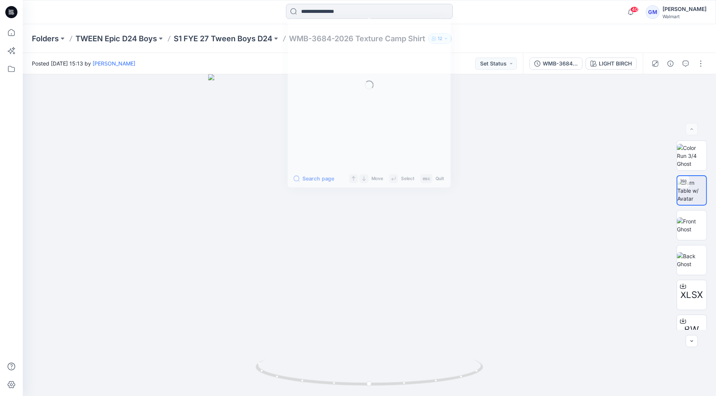
click at [333, 8] on input at bounding box center [369, 11] width 167 height 15
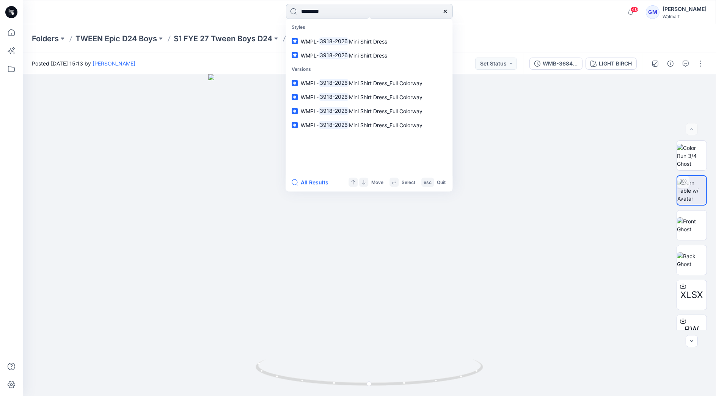
type input "*********"
click at [321, 182] on button "All Results" at bounding box center [312, 182] width 42 height 9
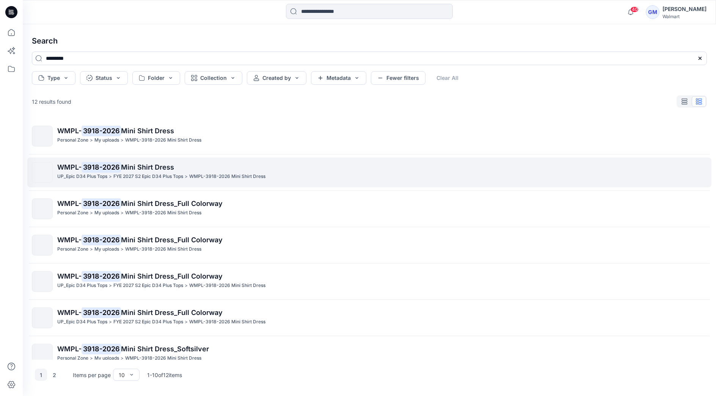
click at [147, 166] on span "Mini Shirt Dress" at bounding box center [147, 167] width 53 height 8
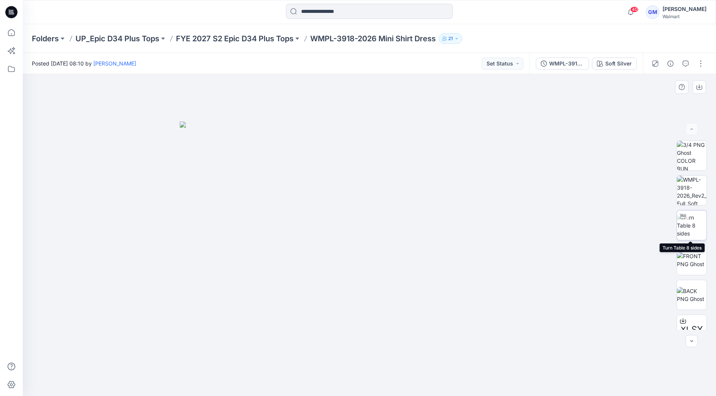
click at [692, 227] on img at bounding box center [691, 226] width 30 height 24
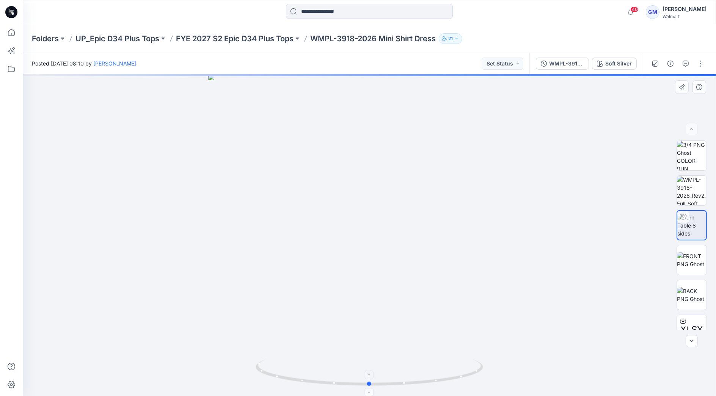
click at [376, 362] on icon at bounding box center [369, 374] width 229 height 28
drag, startPoint x: 375, startPoint y: 351, endPoint x: 373, endPoint y: 261, distance: 89.8
click at [373, 261] on img at bounding box center [369, 185] width 423 height 423
click at [183, 176] on div at bounding box center [369, 235] width 693 height 322
click at [509, 14] on div at bounding box center [369, 12] width 346 height 17
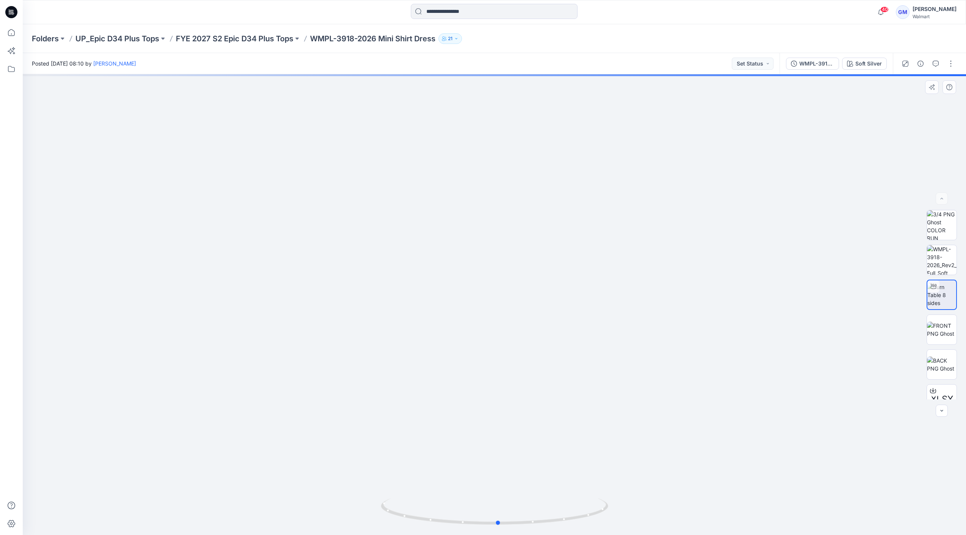
drag, startPoint x: 595, startPoint y: 519, endPoint x: 598, endPoint y: 496, distance: 23.4
click at [598, 396] on div at bounding box center [494, 304] width 943 height 461
click at [715, 67] on div "Soft Silver" at bounding box center [868, 64] width 27 height 8
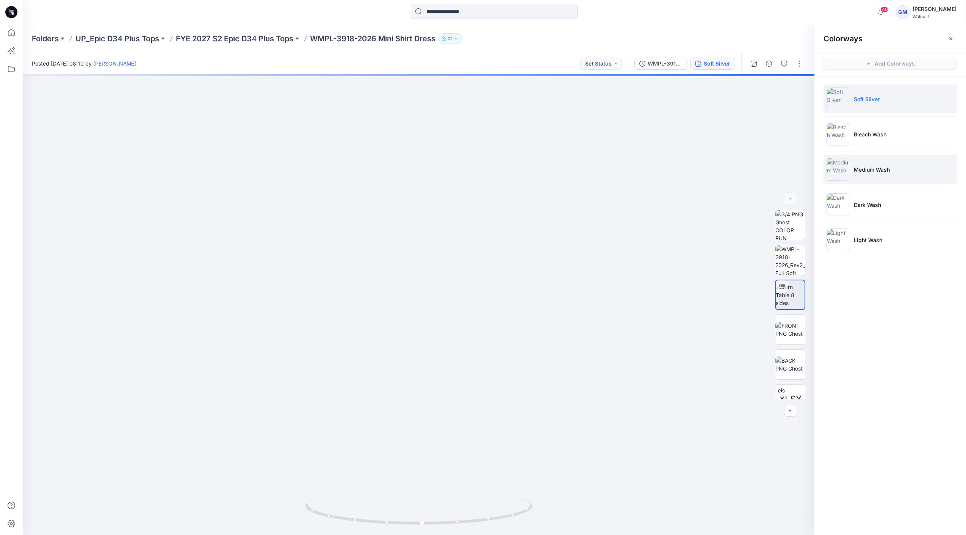
click at [715, 175] on li "Medium Wash" at bounding box center [890, 169] width 133 height 29
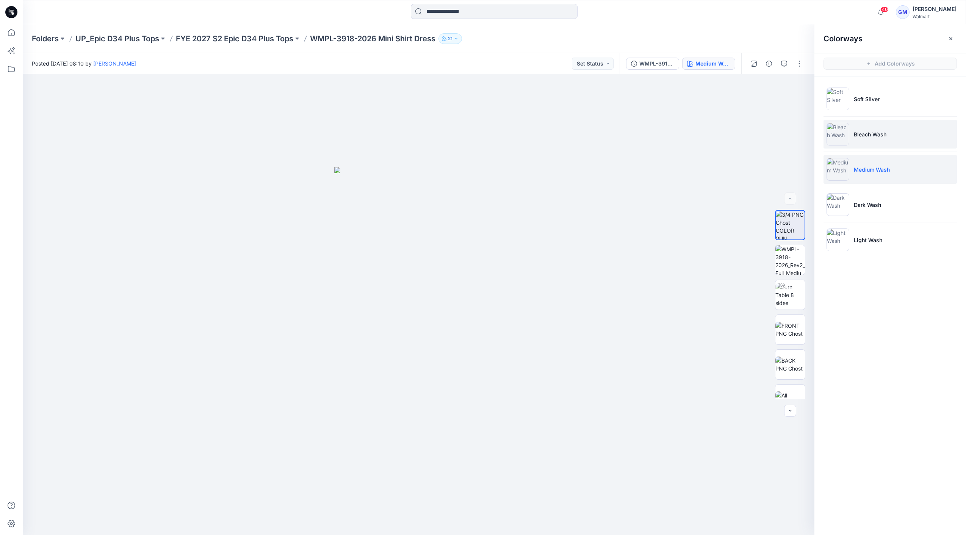
click at [715, 135] on p "Bleach Wash" at bounding box center [870, 134] width 33 height 8
click at [715, 215] on li "Dark Wash" at bounding box center [890, 204] width 133 height 29
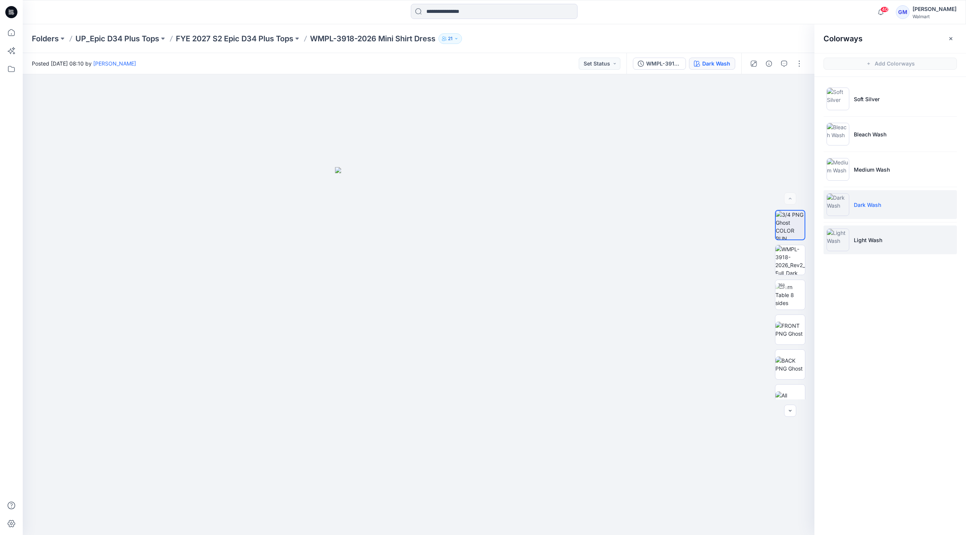
click at [715, 236] on li "Light Wash" at bounding box center [890, 239] width 133 height 29
click at [715, 170] on p "Medium Wash" at bounding box center [872, 170] width 36 height 8
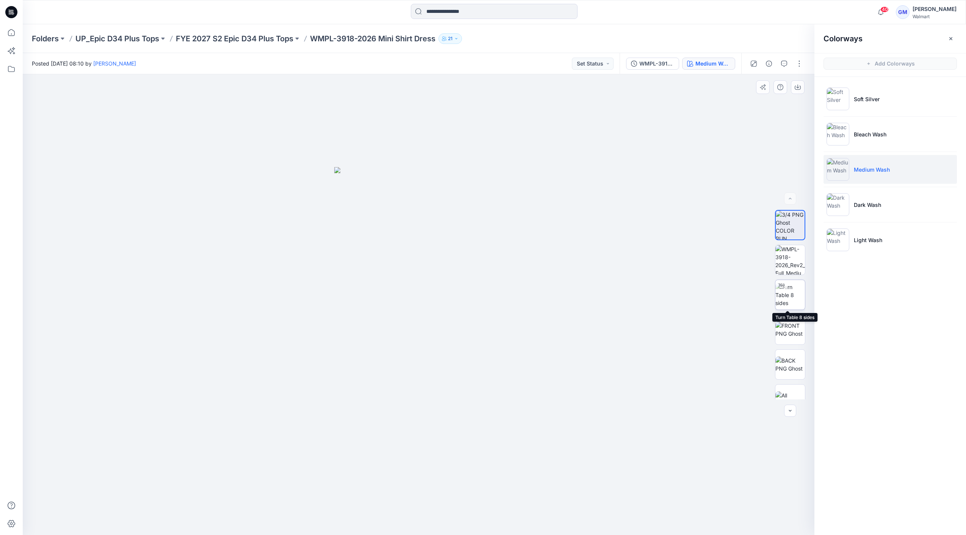
click at [715, 298] on img at bounding box center [790, 295] width 30 height 24
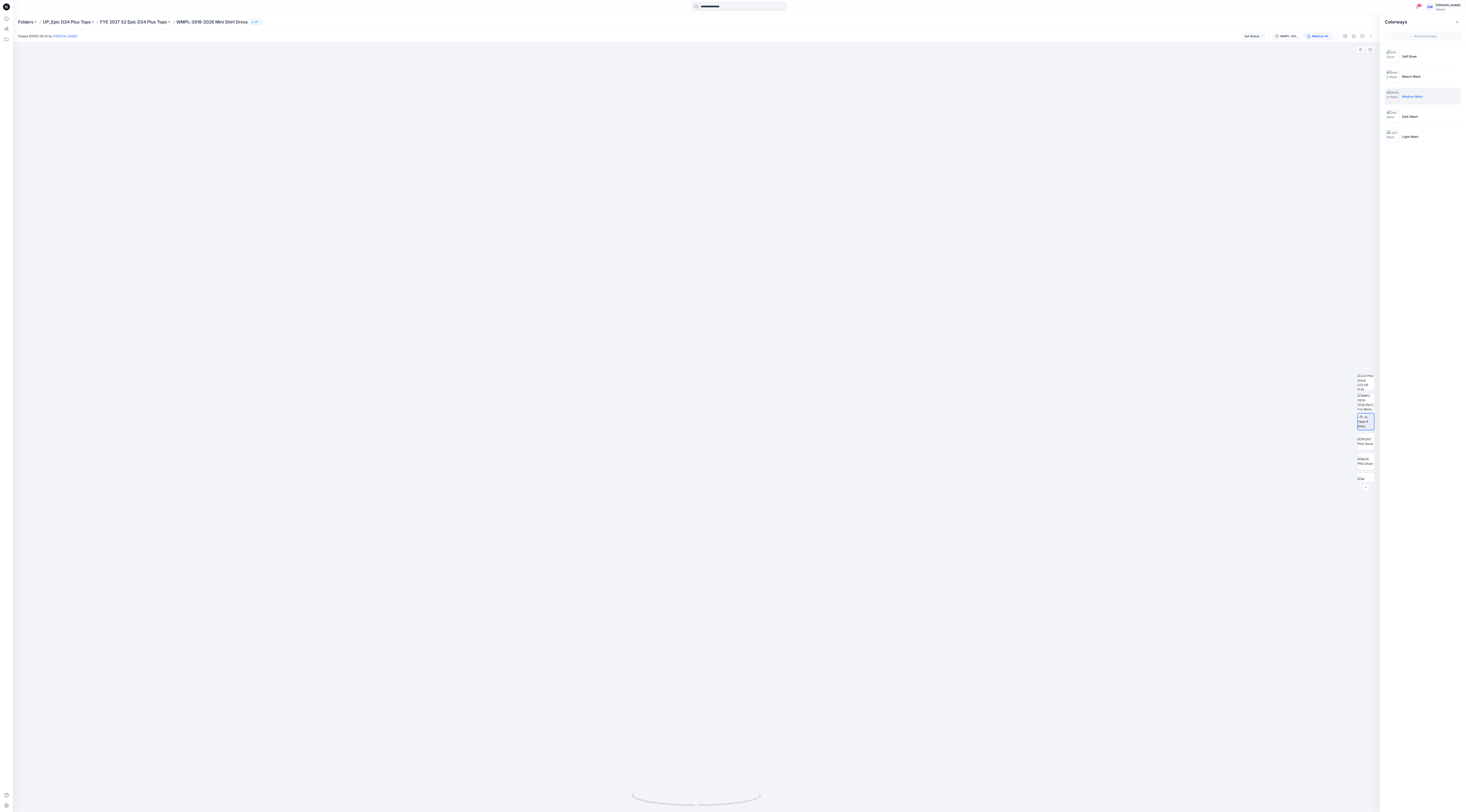
drag, startPoint x: 714, startPoint y: 586, endPoint x: 701, endPoint y: 344, distance: 242.3
click at [407, 225] on img at bounding box center [697, 370] width 883 height 883
drag, startPoint x: 705, startPoint y: 802, endPoint x: 752, endPoint y: 798, distance: 47.2
click at [407, 225] on icon at bounding box center [697, 799] width 130 height 16
drag, startPoint x: 690, startPoint y: 809, endPoint x: 718, endPoint y: 806, distance: 28.2
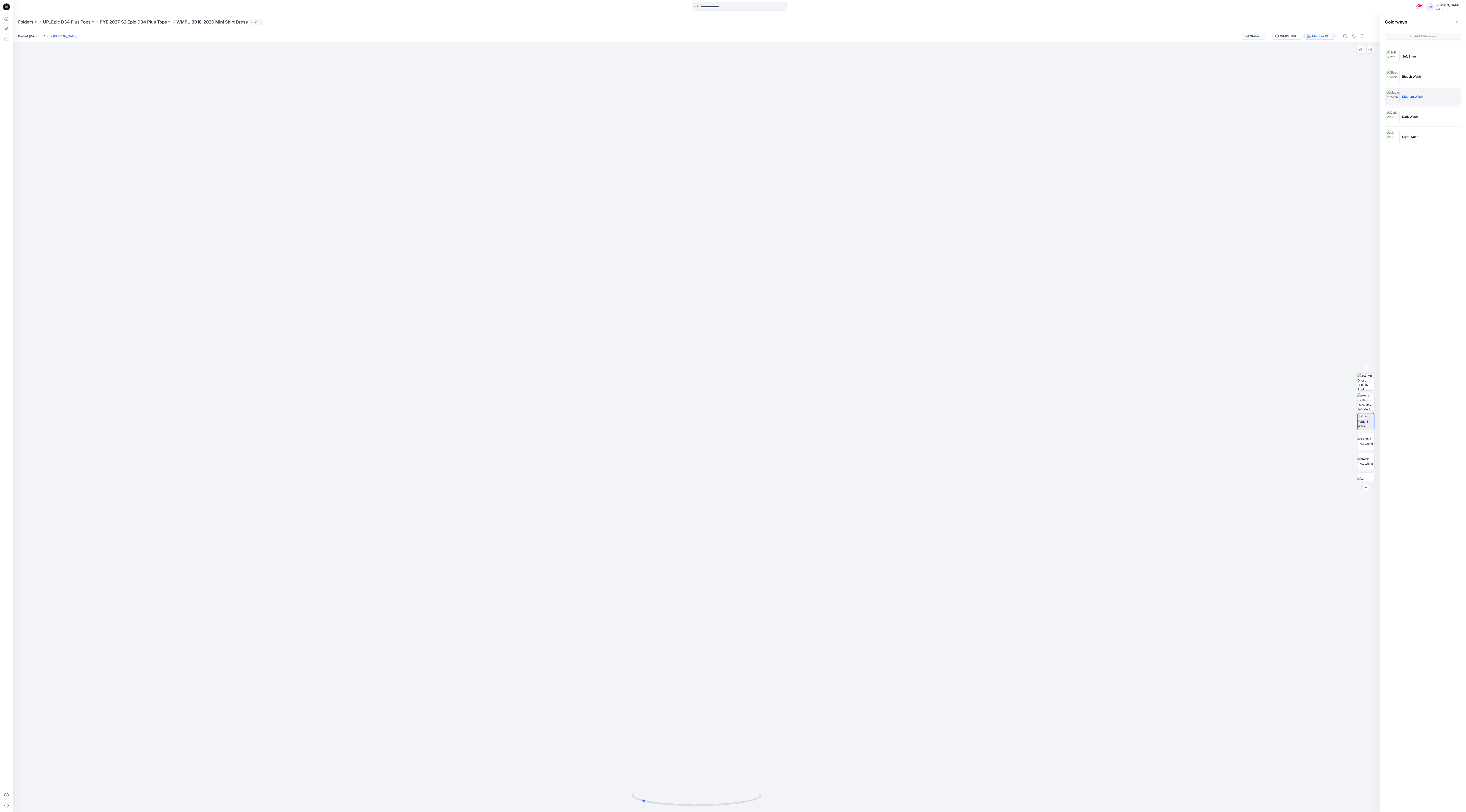
click at [407, 225] on div at bounding box center [696, 801] width 129 height 22
